Goal: Navigation & Orientation: Find specific page/section

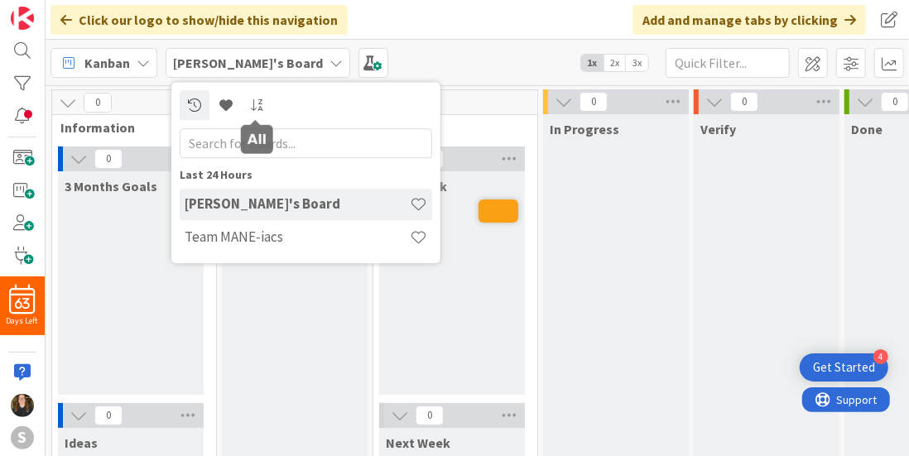
scroll to position [0, 1]
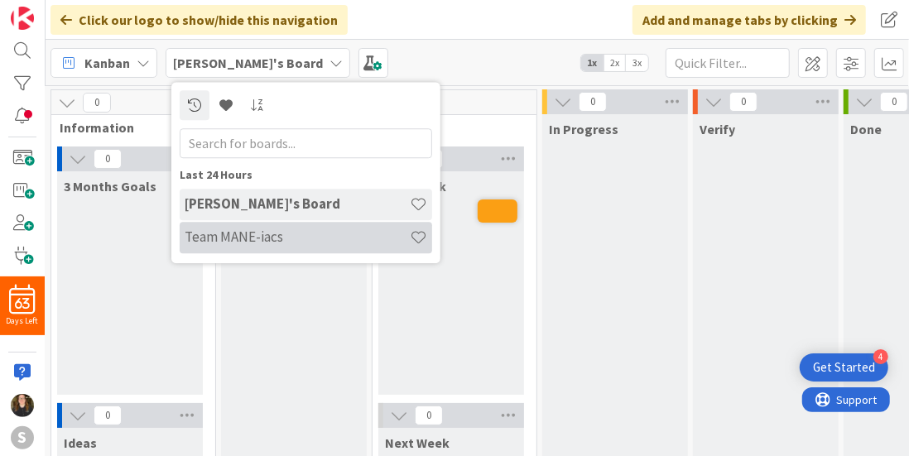
click at [273, 228] on div "Team MANE-iacs" at bounding box center [306, 237] width 252 height 31
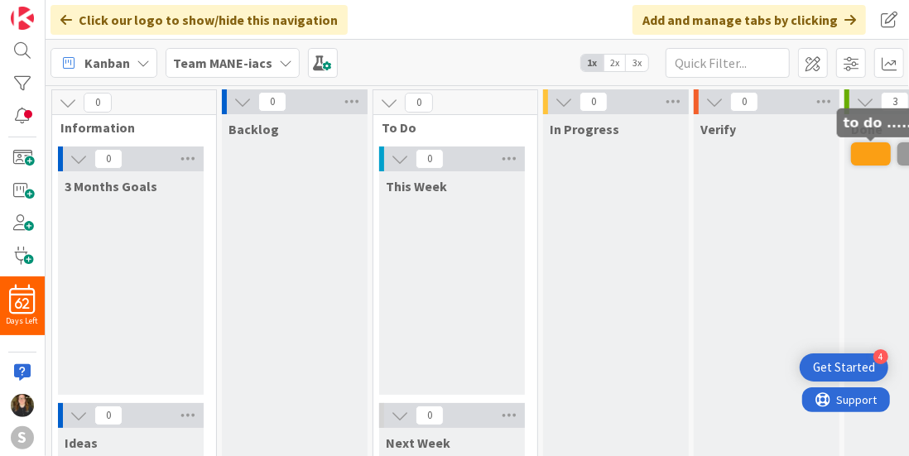
click at [874, 157] on span at bounding box center [871, 153] width 40 height 23
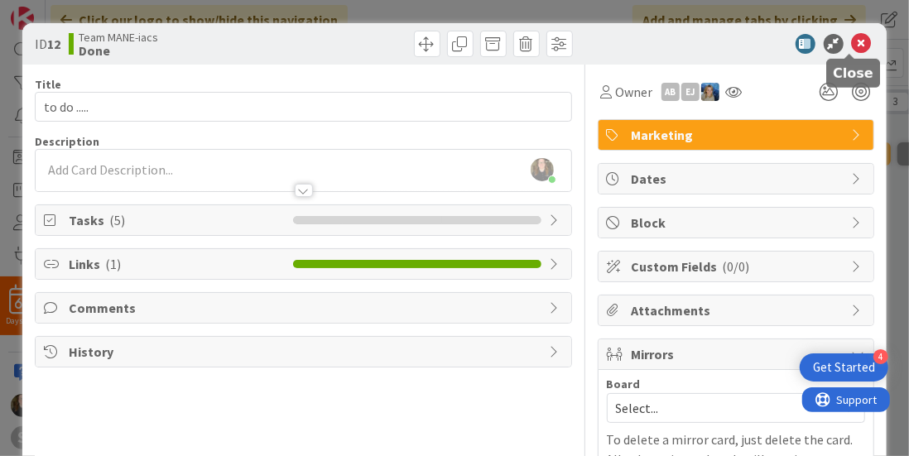
click at [857, 36] on icon at bounding box center [862, 44] width 20 height 20
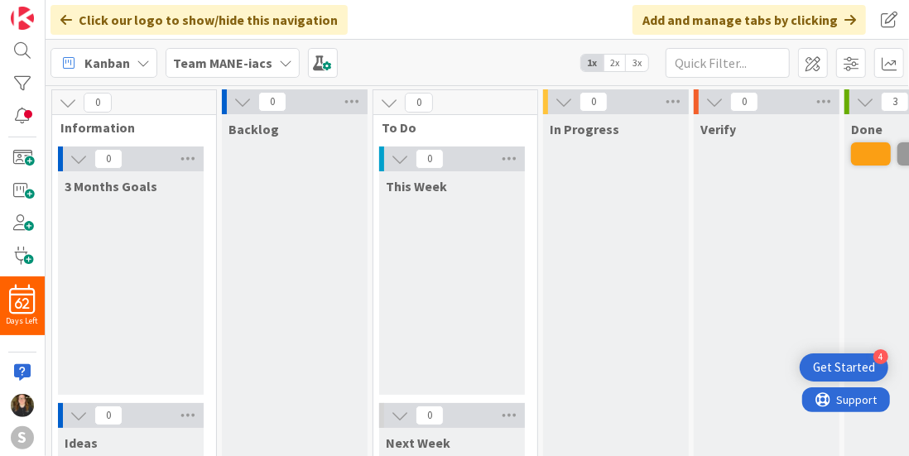
click at [247, 65] on b "Team MANE-iacs" at bounding box center [222, 63] width 99 height 17
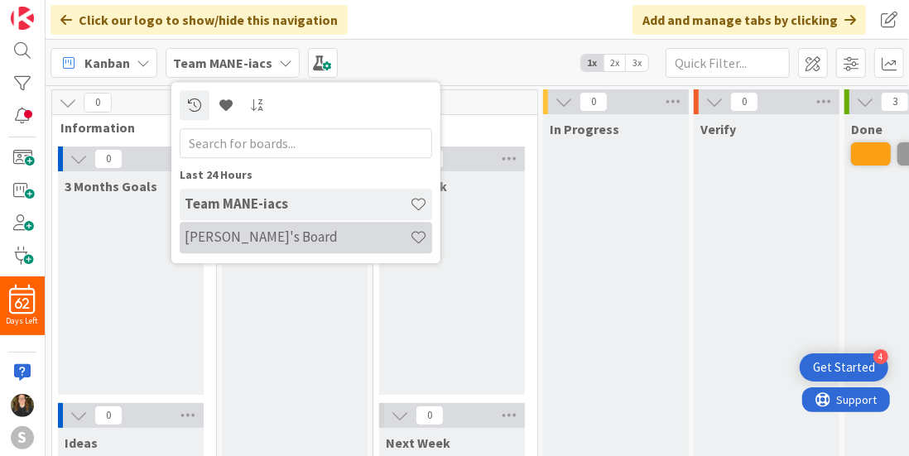
click at [256, 234] on h4 "[PERSON_NAME]'s Board" at bounding box center [297, 237] width 225 height 17
